Goal: Task Accomplishment & Management: Use online tool/utility

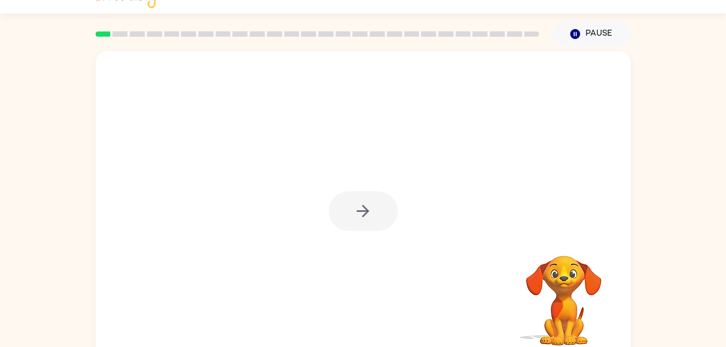
scroll to position [33, 0]
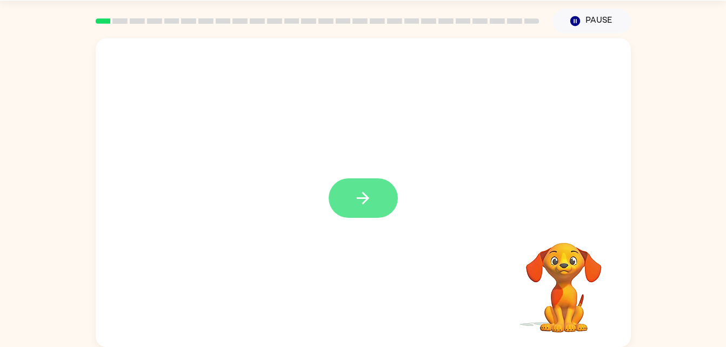
click at [371, 205] on icon "button" at bounding box center [363, 198] width 19 height 19
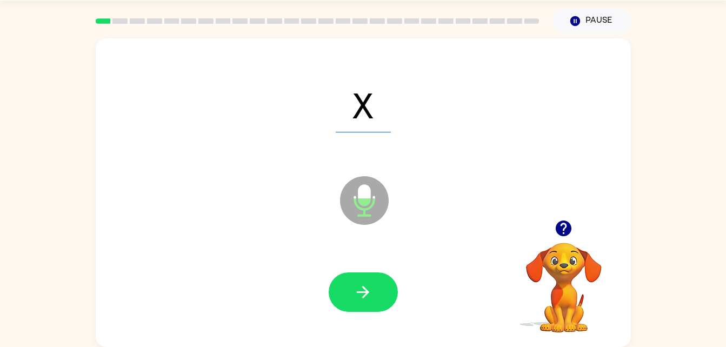
click at [395, 310] on div at bounding box center [363, 291] width 69 height 39
click at [365, 302] on button "button" at bounding box center [363, 291] width 69 height 39
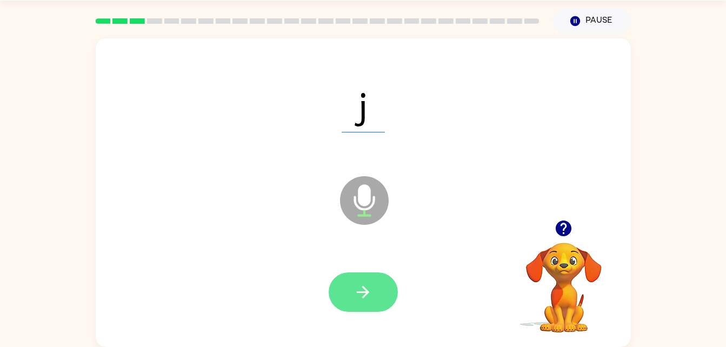
click at [365, 276] on button "button" at bounding box center [363, 291] width 69 height 39
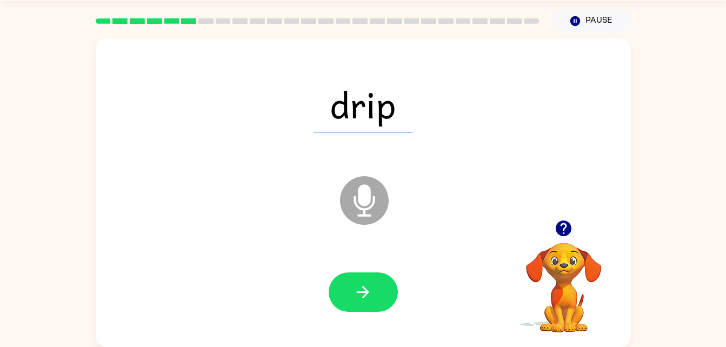
drag, startPoint x: 357, startPoint y: 256, endPoint x: 362, endPoint y: 292, distance: 36.0
click at [362, 292] on icon "button" at bounding box center [363, 292] width 12 height 12
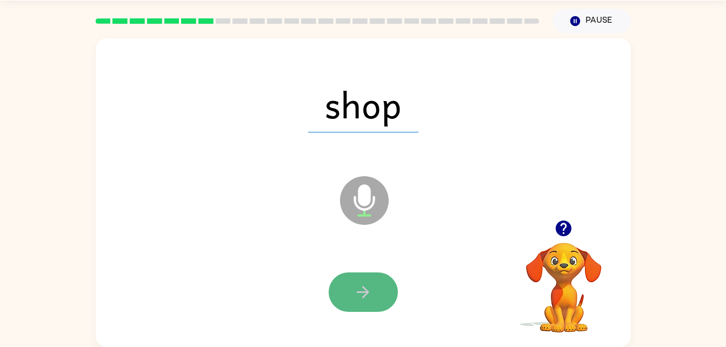
click at [362, 297] on icon "button" at bounding box center [363, 292] width 19 height 19
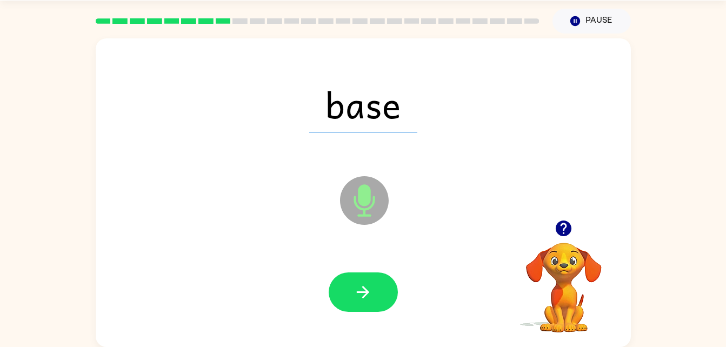
click at [342, 314] on div at bounding box center [364, 292] width 514 height 89
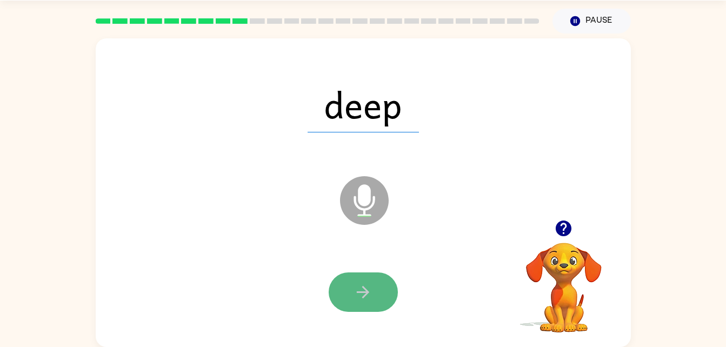
click at [369, 306] on button "button" at bounding box center [363, 291] width 69 height 39
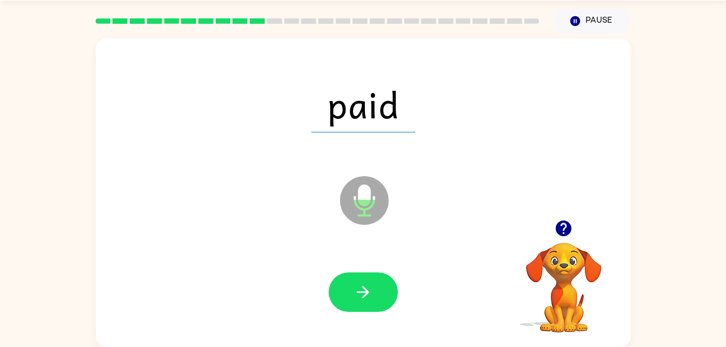
click at [369, 306] on button "button" at bounding box center [363, 291] width 69 height 39
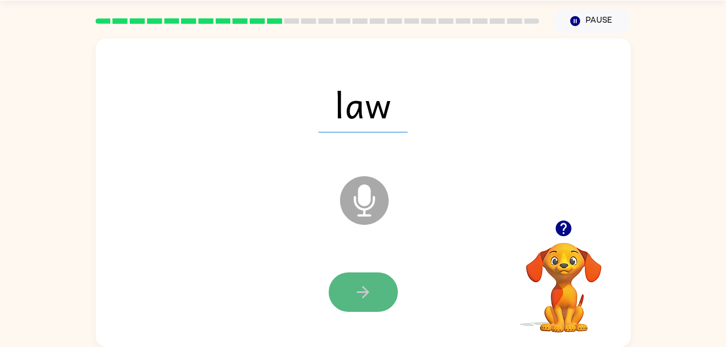
click at [377, 282] on button "button" at bounding box center [363, 291] width 69 height 39
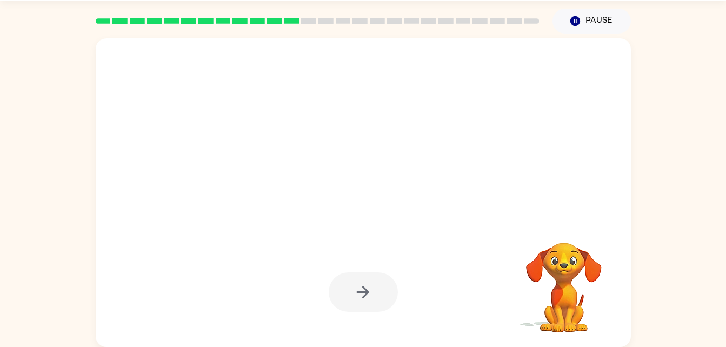
click at [377, 282] on div at bounding box center [363, 291] width 69 height 39
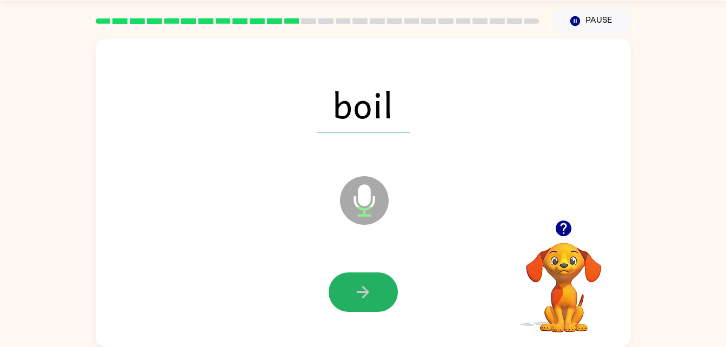
click at [377, 282] on button "button" at bounding box center [363, 291] width 69 height 39
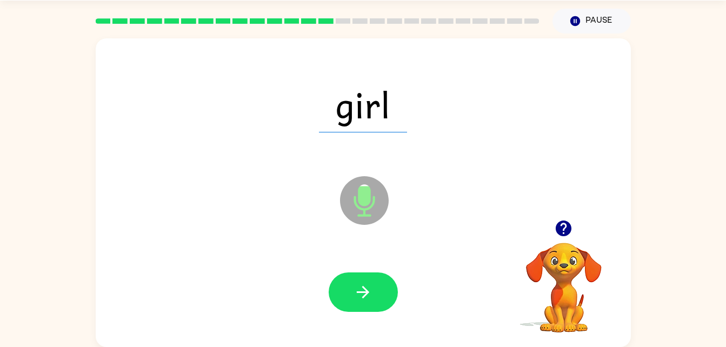
click at [377, 282] on button "button" at bounding box center [363, 291] width 69 height 39
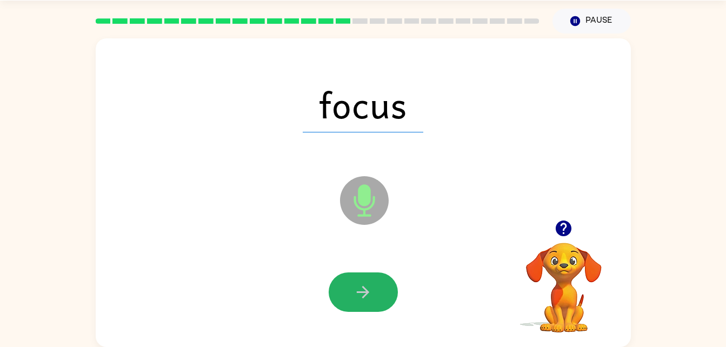
click at [377, 282] on button "button" at bounding box center [363, 291] width 69 height 39
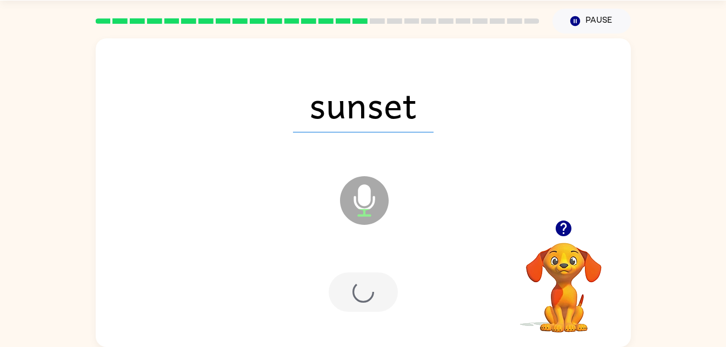
click at [377, 282] on div at bounding box center [363, 291] width 69 height 39
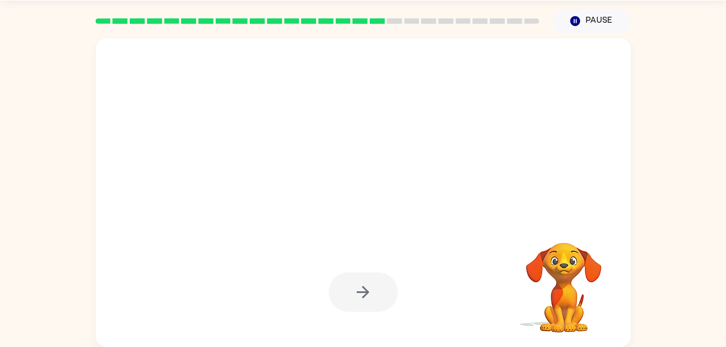
click at [377, 282] on div at bounding box center [363, 291] width 69 height 39
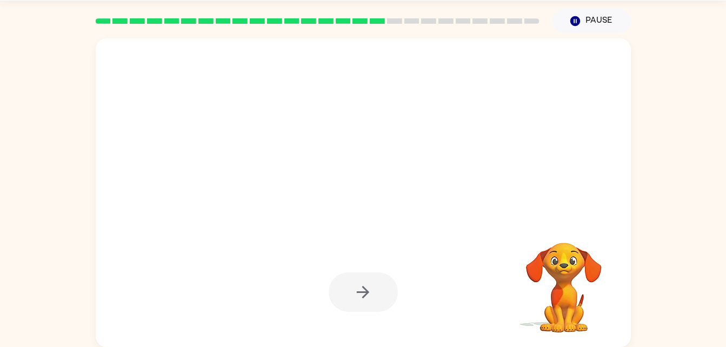
click at [377, 282] on div at bounding box center [363, 291] width 69 height 39
click at [377, 282] on button "button" at bounding box center [363, 291] width 69 height 39
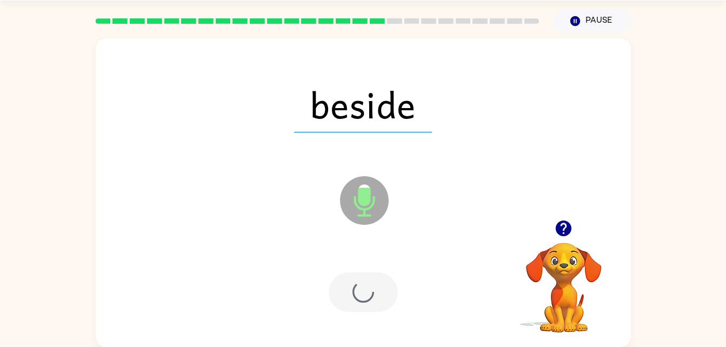
click at [377, 282] on div at bounding box center [363, 291] width 69 height 39
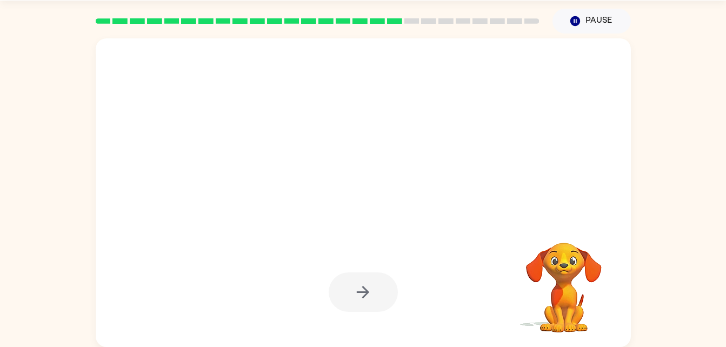
drag, startPoint x: 377, startPoint y: 282, endPoint x: 343, endPoint y: 271, distance: 35.7
click at [343, 271] on div at bounding box center [364, 292] width 514 height 89
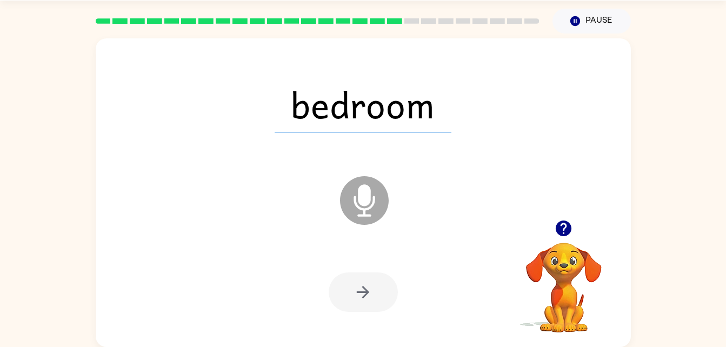
click at [343, 271] on div at bounding box center [364, 292] width 514 height 89
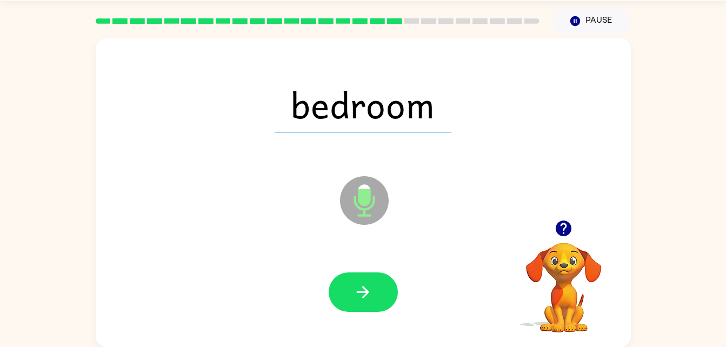
click at [343, 271] on div at bounding box center [364, 292] width 514 height 89
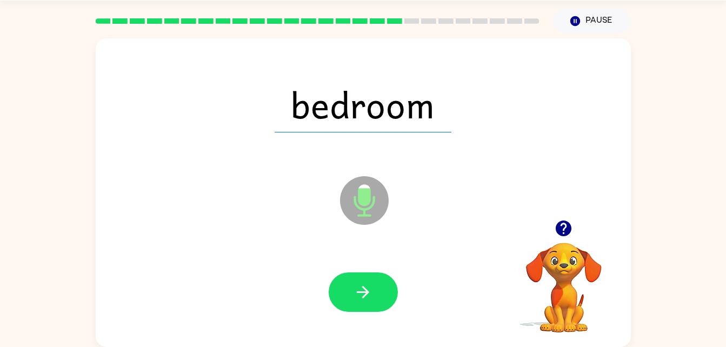
click at [343, 271] on div at bounding box center [364, 292] width 514 height 89
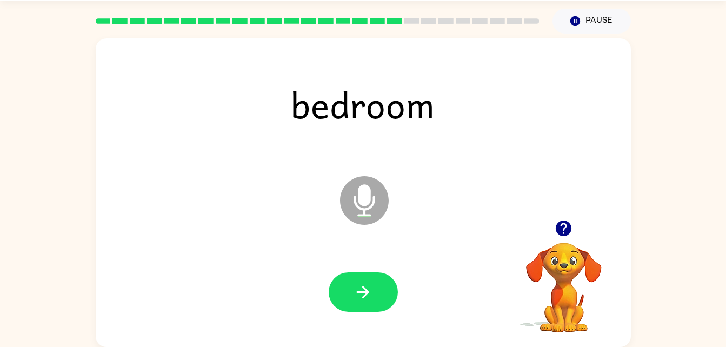
click at [343, 271] on div at bounding box center [364, 292] width 514 height 89
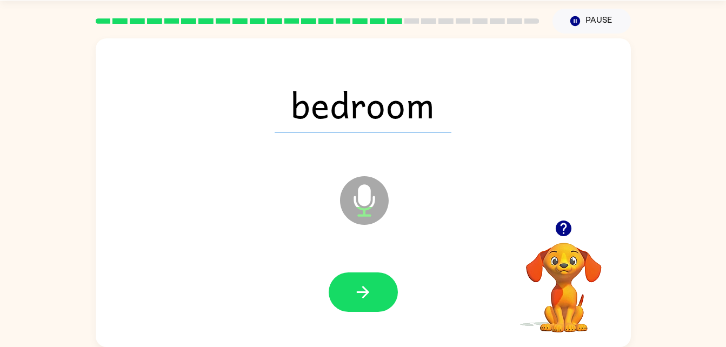
drag, startPoint x: 343, startPoint y: 271, endPoint x: 349, endPoint y: 324, distance: 53.9
click at [349, 324] on div at bounding box center [364, 292] width 514 height 89
click at [362, 275] on button "button" at bounding box center [363, 291] width 69 height 39
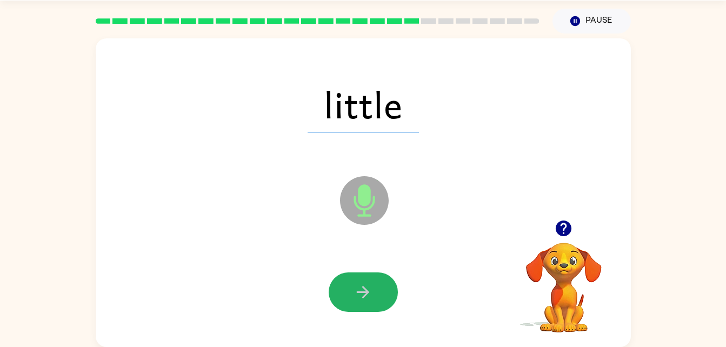
click at [362, 275] on button "button" at bounding box center [363, 291] width 69 height 39
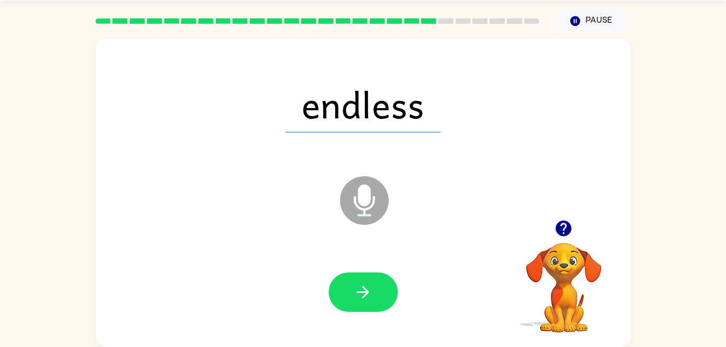
scroll to position [32, 0]
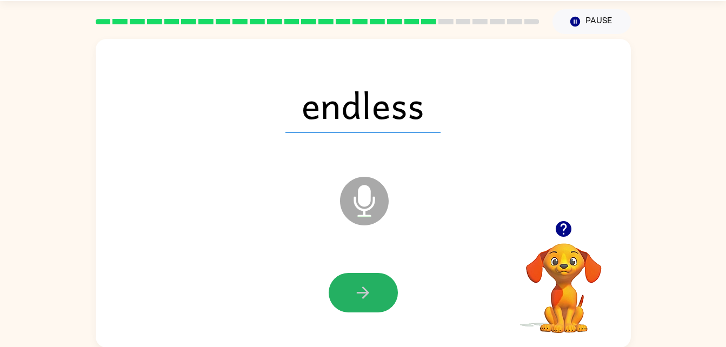
click at [362, 275] on button "button" at bounding box center [363, 292] width 69 height 39
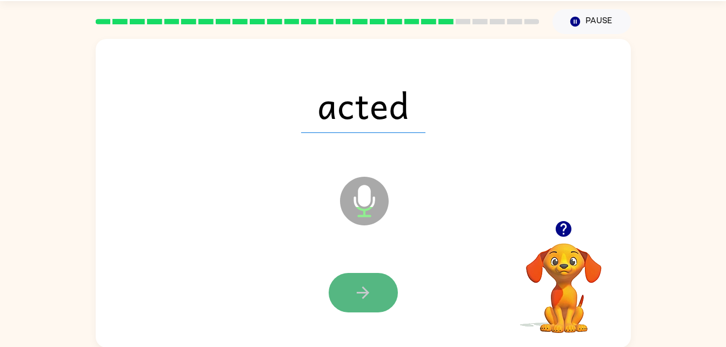
drag, startPoint x: 341, startPoint y: 268, endPoint x: 348, endPoint y: 282, distance: 15.7
click at [348, 282] on button "button" at bounding box center [363, 292] width 69 height 39
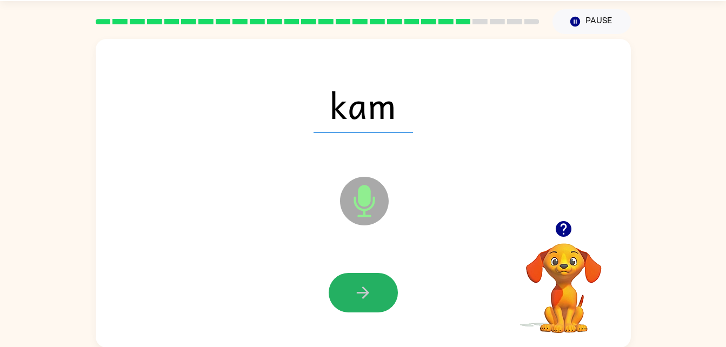
click at [345, 287] on button "button" at bounding box center [363, 292] width 69 height 39
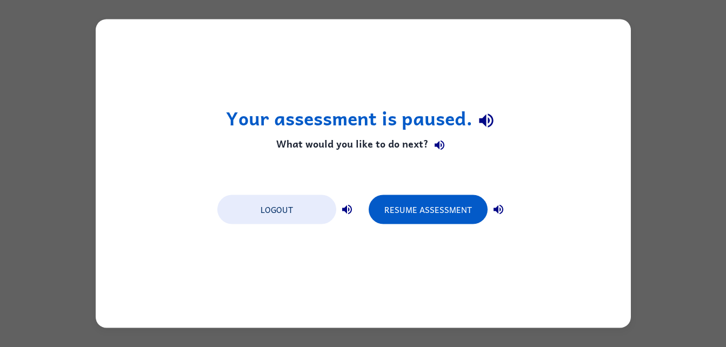
scroll to position [0, 0]
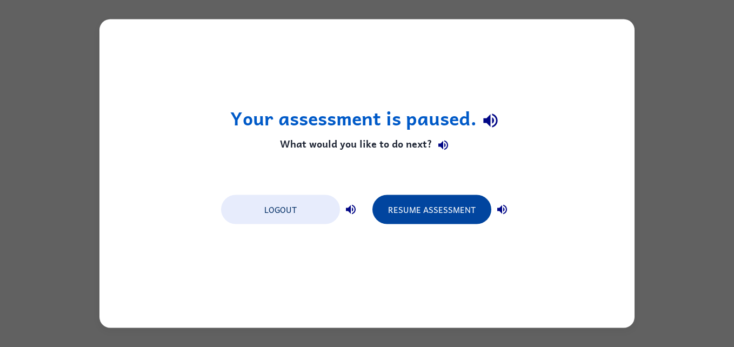
click at [447, 219] on button "Resume Assessment" at bounding box center [432, 209] width 119 height 29
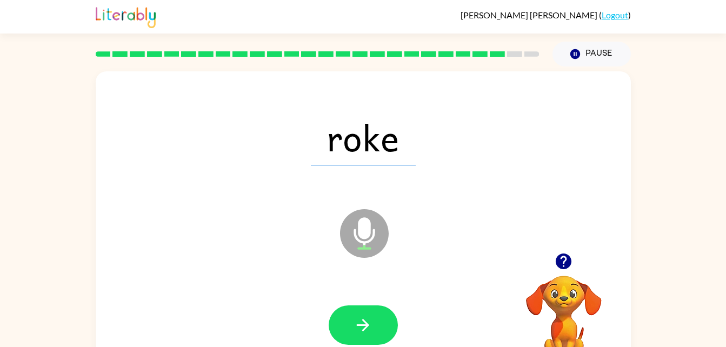
click at [367, 304] on div at bounding box center [364, 325] width 514 height 89
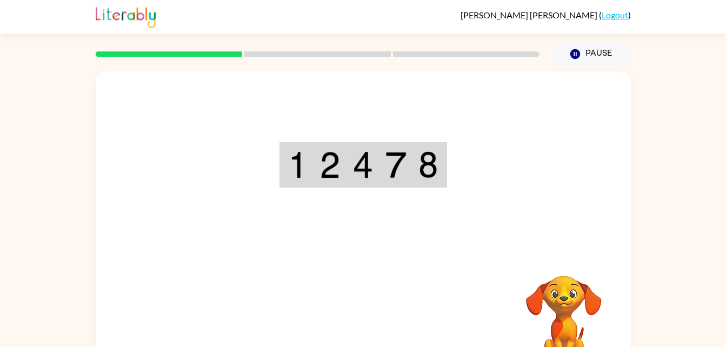
click at [292, 161] on img at bounding box center [297, 164] width 19 height 27
click at [389, 167] on img at bounding box center [395, 164] width 21 height 27
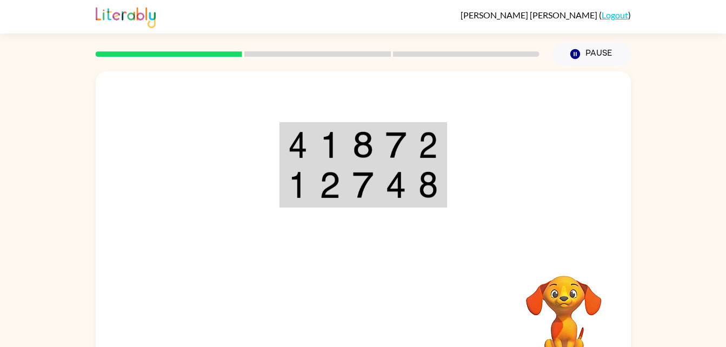
drag, startPoint x: 389, startPoint y: 167, endPoint x: 269, endPoint y: 105, distance: 134.2
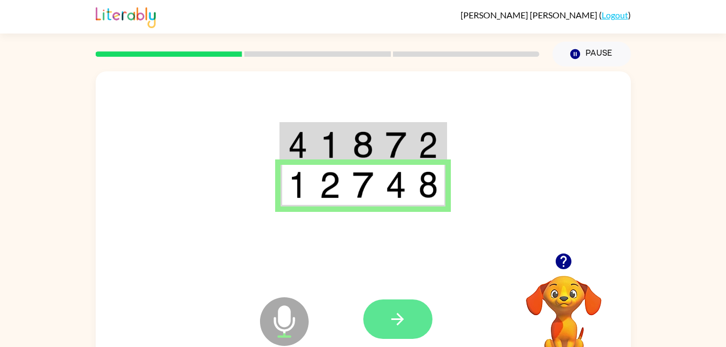
click at [402, 321] on icon "button" at bounding box center [397, 319] width 19 height 19
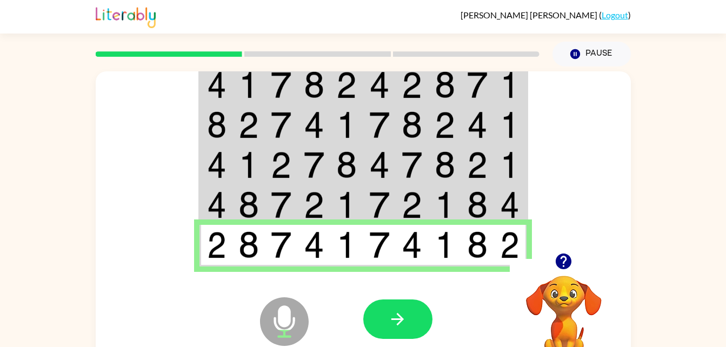
click at [500, 126] on img at bounding box center [509, 124] width 19 height 27
click at [408, 330] on button "button" at bounding box center [397, 319] width 69 height 39
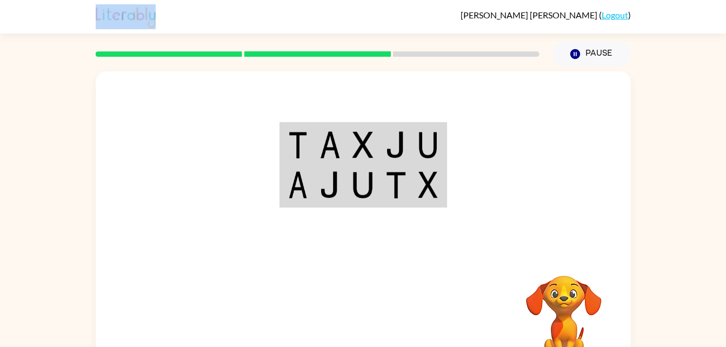
drag, startPoint x: 263, startPoint y: 81, endPoint x: 229, endPoint y: -40, distance: 125.8
click at [229, 0] on html "[PERSON_NAME] ( Logout ) Pause Pause Your browser must support playing .mp4 fil…" at bounding box center [363, 190] width 726 height 380
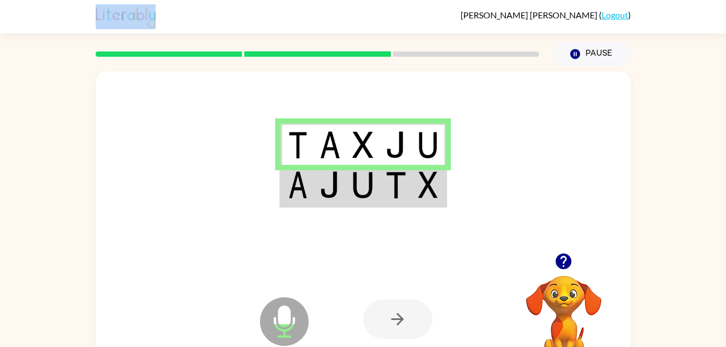
click at [398, 318] on div at bounding box center [397, 319] width 69 height 39
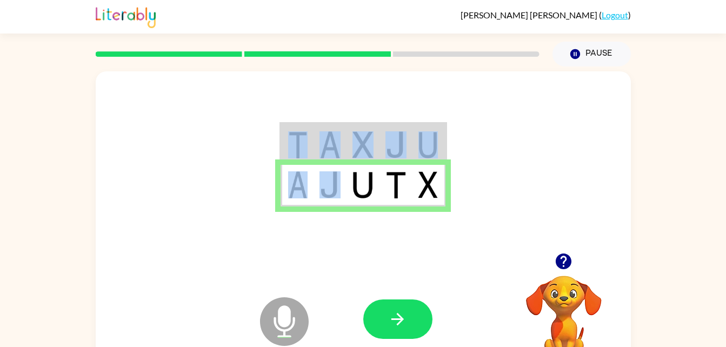
drag, startPoint x: 318, startPoint y: 165, endPoint x: 254, endPoint y: 243, distance: 101.0
click at [254, 243] on div at bounding box center [363, 162] width 535 height 182
drag, startPoint x: 396, startPoint y: 318, endPoint x: 405, endPoint y: 335, distance: 18.6
click at [405, 335] on button "button" at bounding box center [397, 319] width 69 height 39
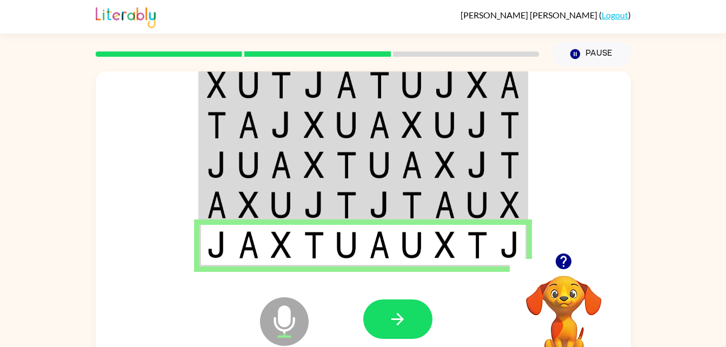
click at [325, 26] on div "[PERSON_NAME] ( Logout )" at bounding box center [363, 17] width 535 height 34
click at [410, 312] on button "button" at bounding box center [397, 319] width 69 height 39
